Goal: Task Accomplishment & Management: Use online tool/utility

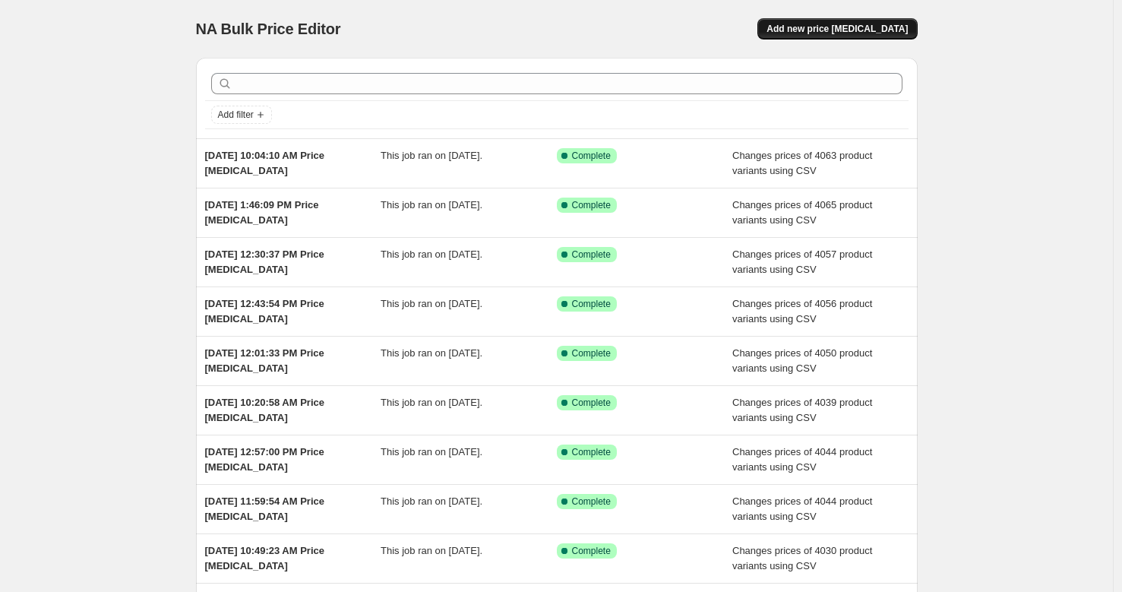
click at [863, 24] on span "Add new price change job" at bounding box center [837, 29] width 141 height 12
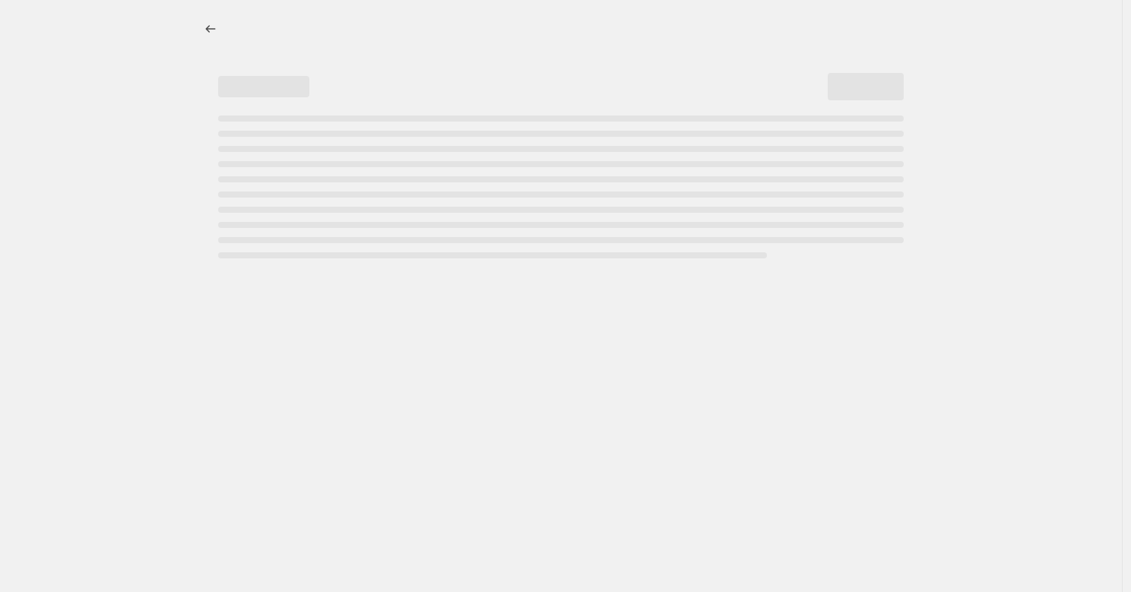
select select "percentage"
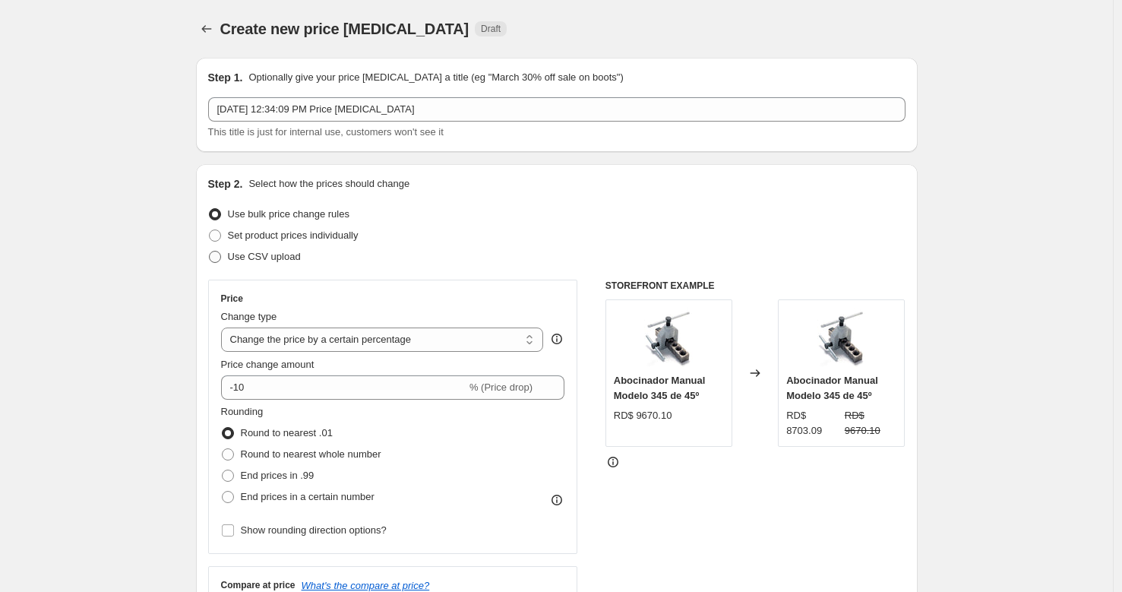
click at [275, 257] on span "Use CSV upload" at bounding box center [264, 256] width 73 height 11
click at [210, 251] on input "Use CSV upload" at bounding box center [209, 251] width 1 height 1
radio input "true"
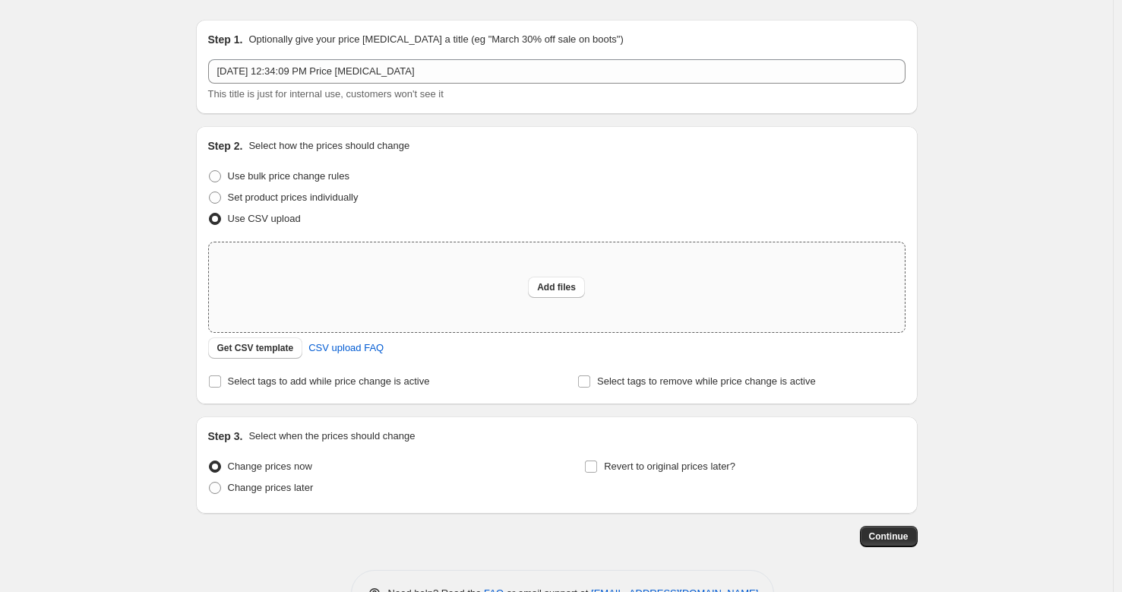
scroll to position [43, 0]
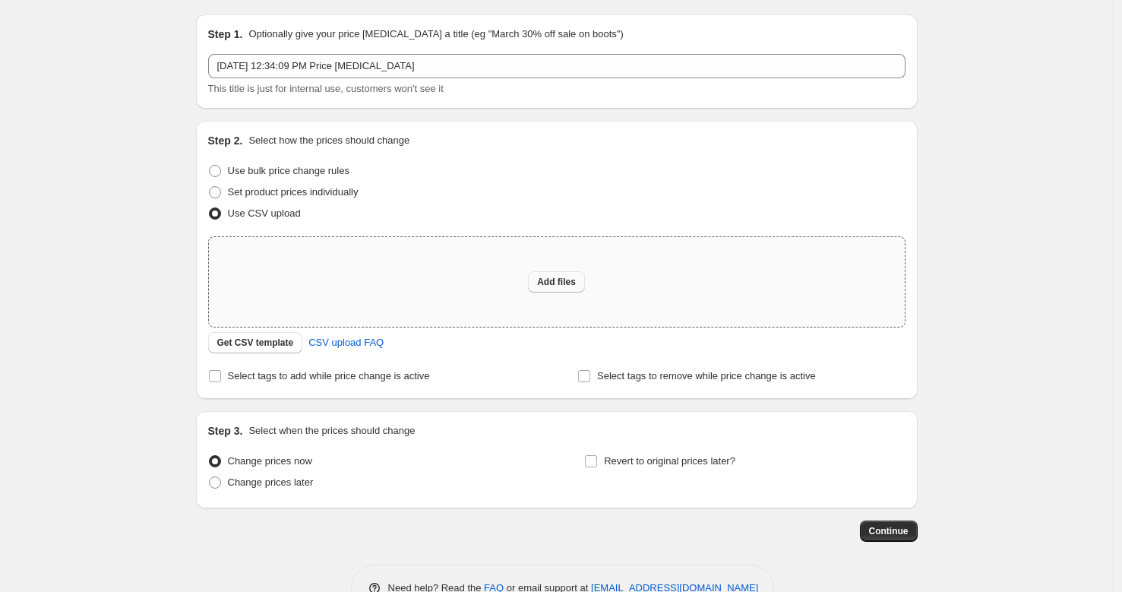
click at [583, 291] on button "Add files" at bounding box center [556, 281] width 57 height 21
type input "C:\fakepath\csv_template_user_32036.csv"
click at [549, 289] on button "Add files" at bounding box center [556, 281] width 57 height 21
type input "C:\fakepath\csv_template_user_32036 - csv_template_user_32036.csv"
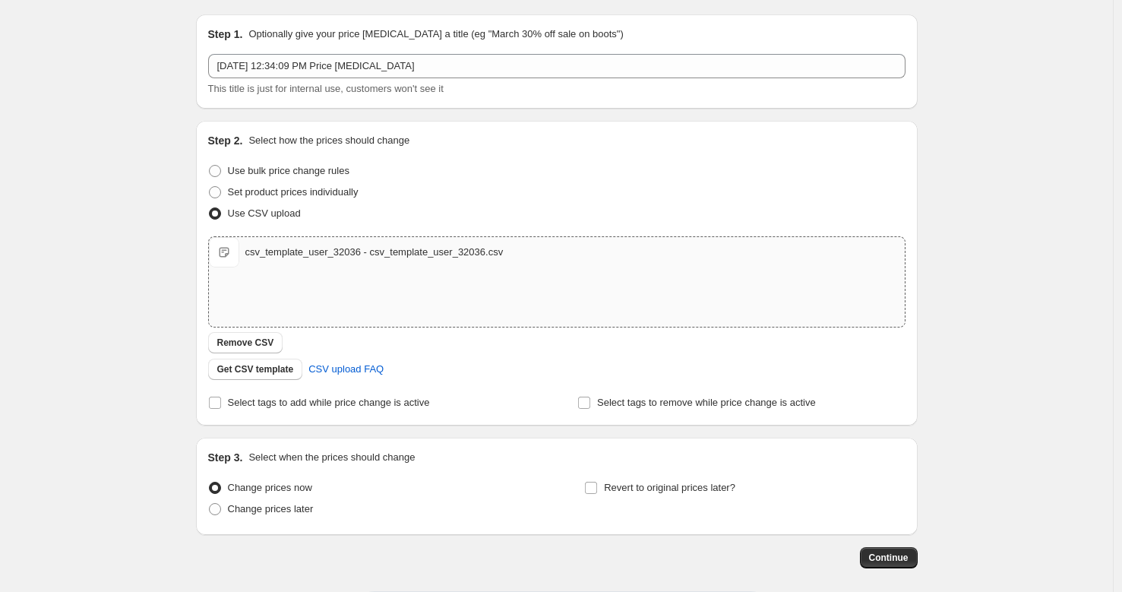
click at [869, 542] on div "Step 1. Optionally give your price change job a title (eg "March 30% off sale o…" at bounding box center [551, 285] width 734 height 566
click at [872, 552] on span "Continue" at bounding box center [889, 558] width 40 height 12
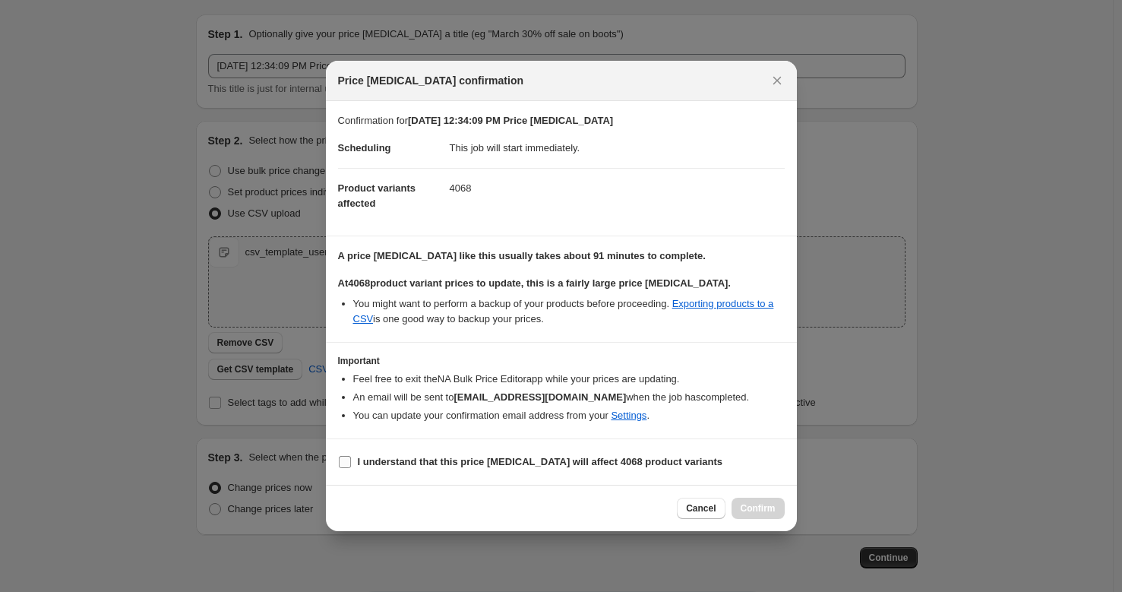
click at [396, 463] on b "I understand that this price change job will affect 4068 product variants" at bounding box center [540, 461] width 365 height 11
click at [351, 463] on input "I understand that this price change job will affect 4068 product variants" at bounding box center [345, 462] width 12 height 12
checkbox input "true"
click at [761, 503] on span "Confirm" at bounding box center [758, 508] width 35 height 12
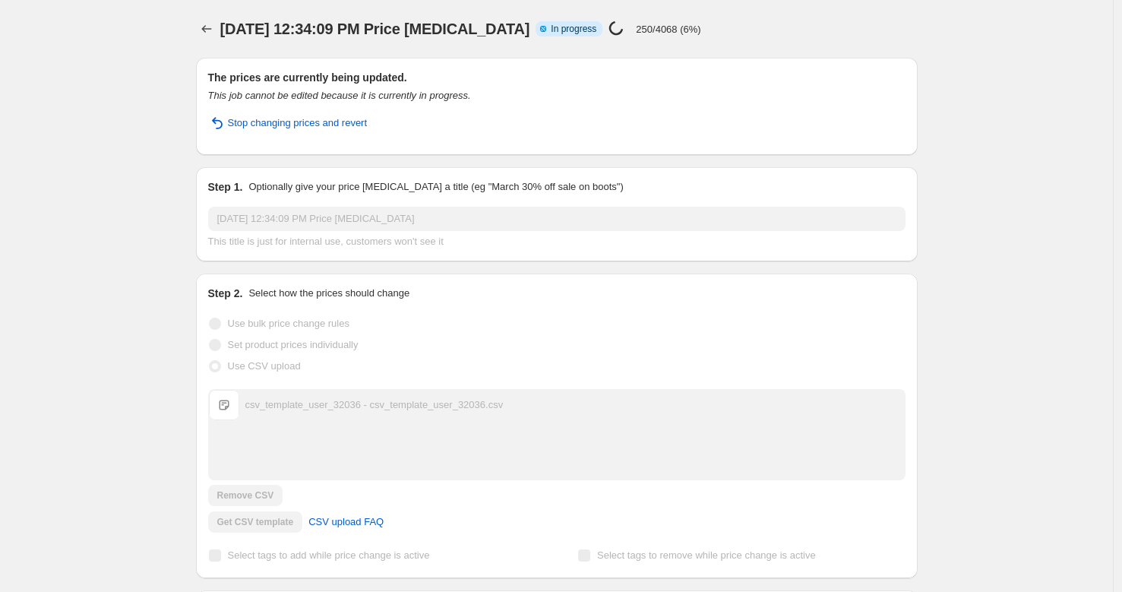
click at [126, 141] on div "Sep 30, 2025, 12:34:09 PM Price change job. This page is ready Sep 30, 2025, 12…" at bounding box center [556, 390] width 1113 height 780
click at [120, 55] on div "Sep 30, 2025, 12:34:09 PM Price change job. This page is ready Sep 30, 2025, 12…" at bounding box center [556, 390] width 1113 height 780
